Goal: Task Accomplishment & Management: Complete application form

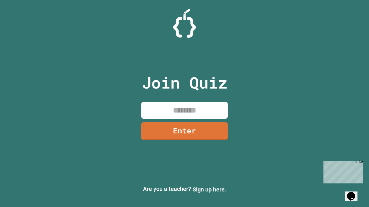
click at [209, 190] on link "Sign up here." at bounding box center [209, 189] width 34 height 7
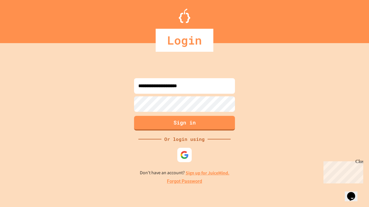
type input "**********"
